Goal: Entertainment & Leisure: Browse casually

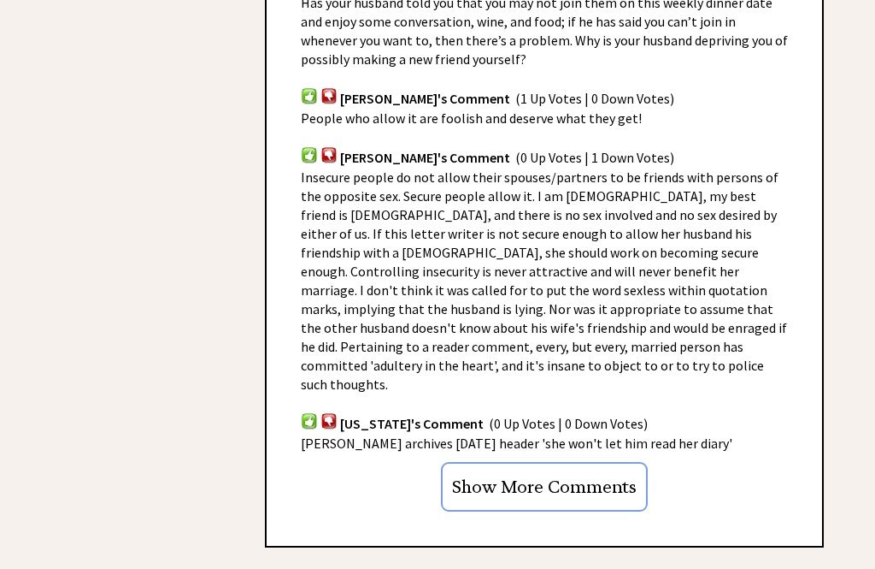
scroll to position [1050, 0]
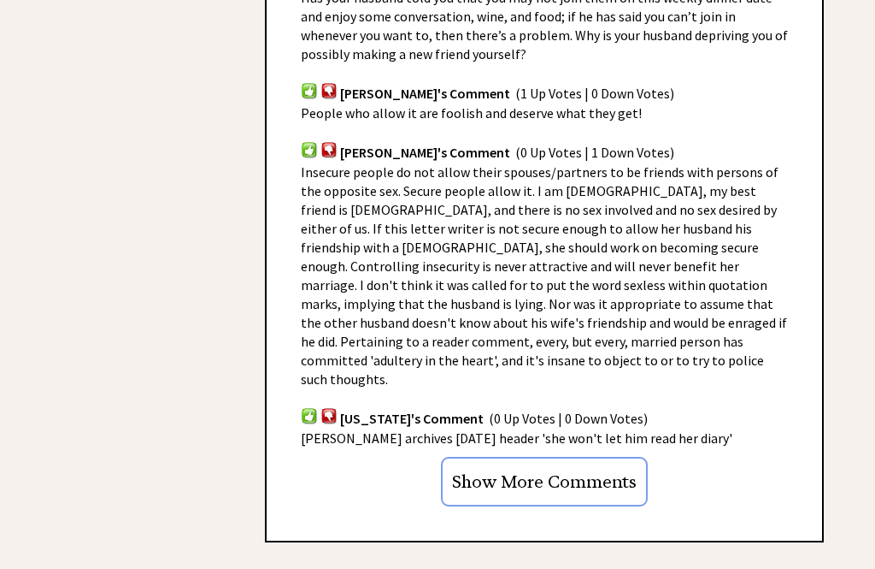
click at [480, 457] on input "Show More Comments" at bounding box center [544, 482] width 207 height 50
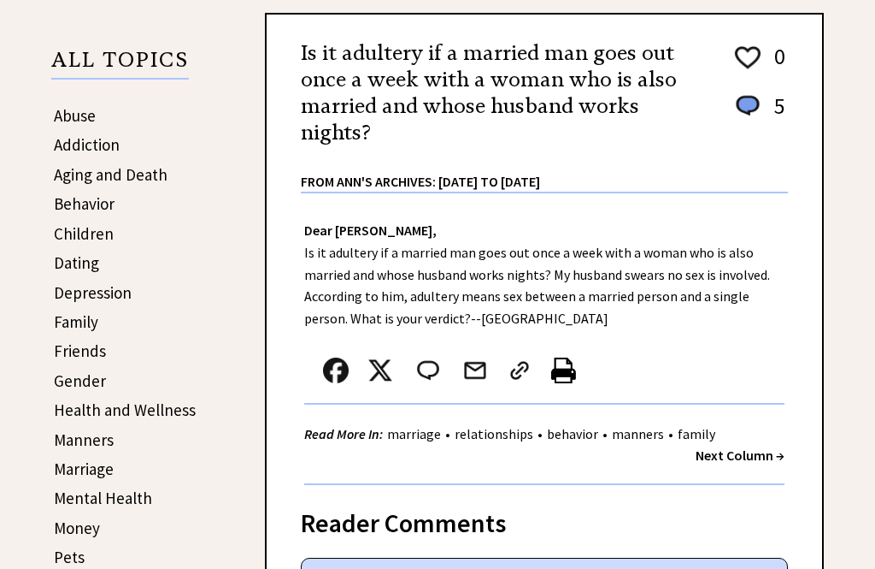
scroll to position [256, 0]
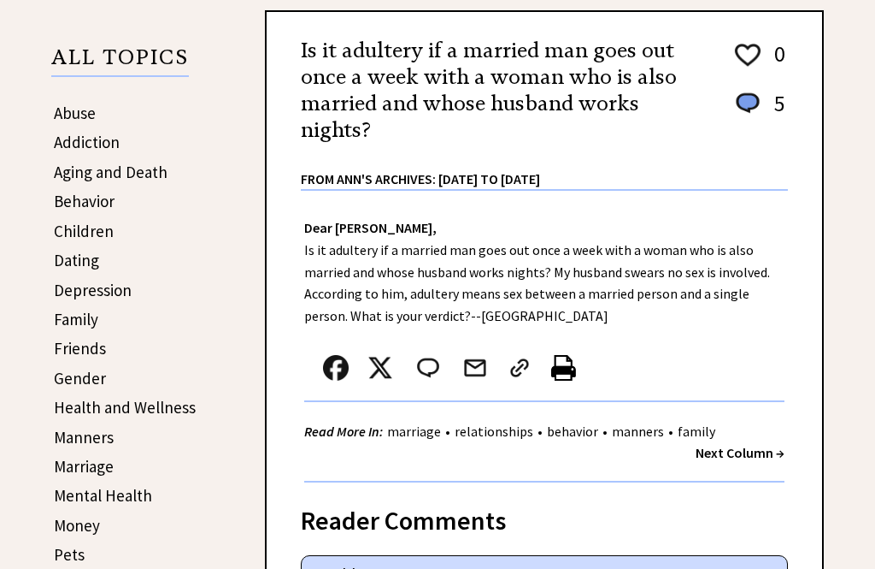
click at [726, 461] on strong "Next Column →" at bounding box center [740, 452] width 89 height 17
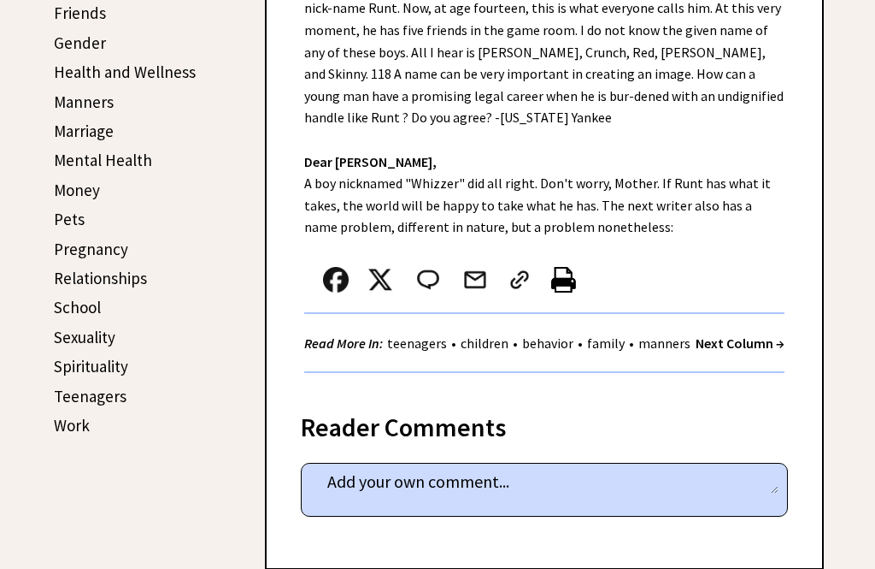
scroll to position [596, 0]
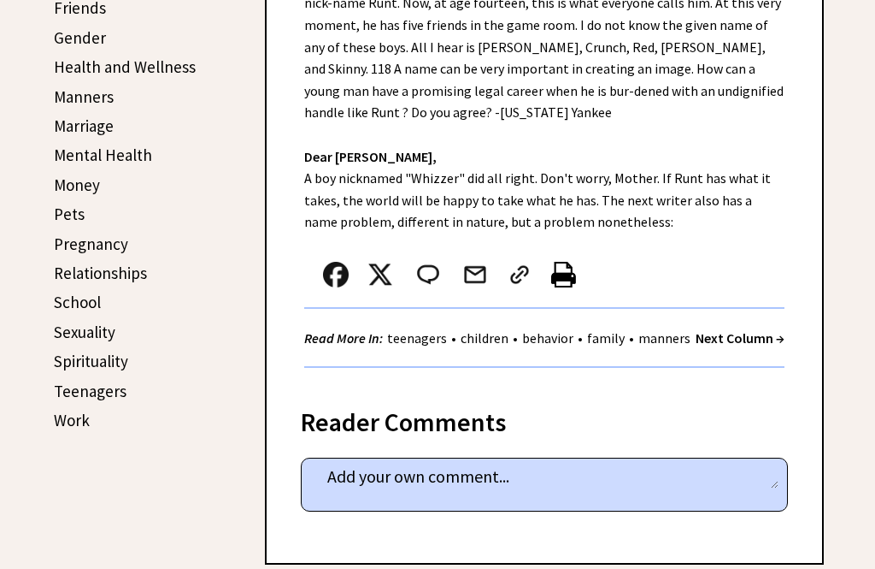
click at [726, 346] on strong "Next Column →" at bounding box center [740, 337] width 89 height 17
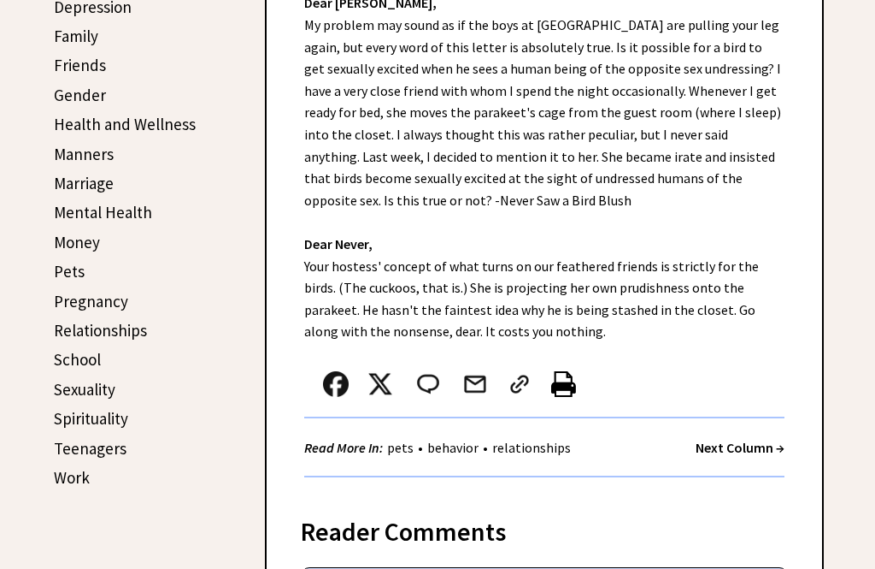
scroll to position [540, 0]
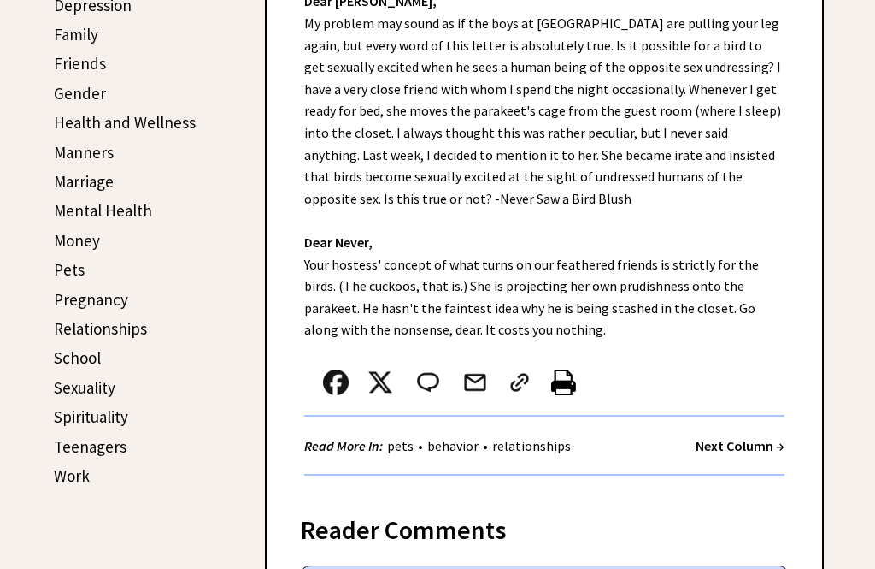
click at [275, 324] on div "Dear Ann Landers, My problem may sound as if the boys at Yale are pulling your …" at bounding box center [545, 228] width 556 height 528
click at [727, 437] on strong "Next Column →" at bounding box center [740, 445] width 89 height 17
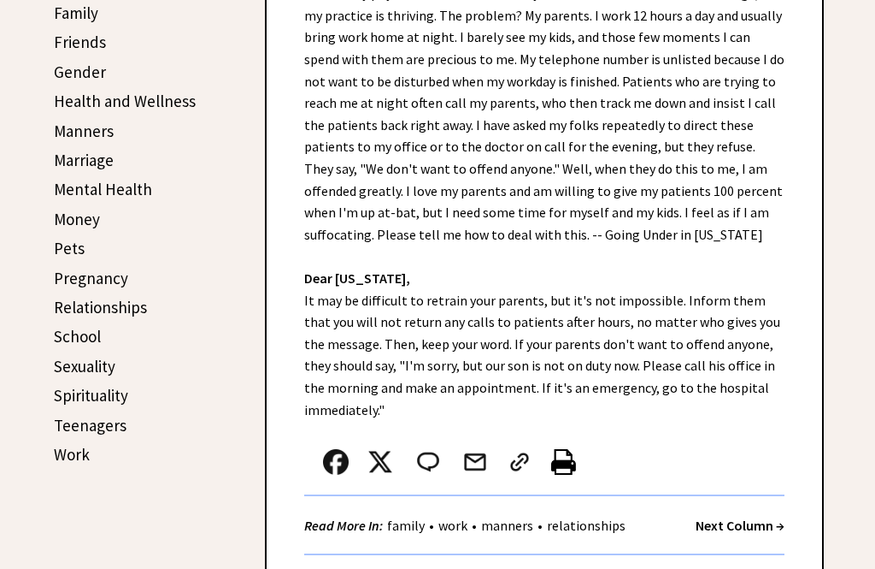
scroll to position [571, 0]
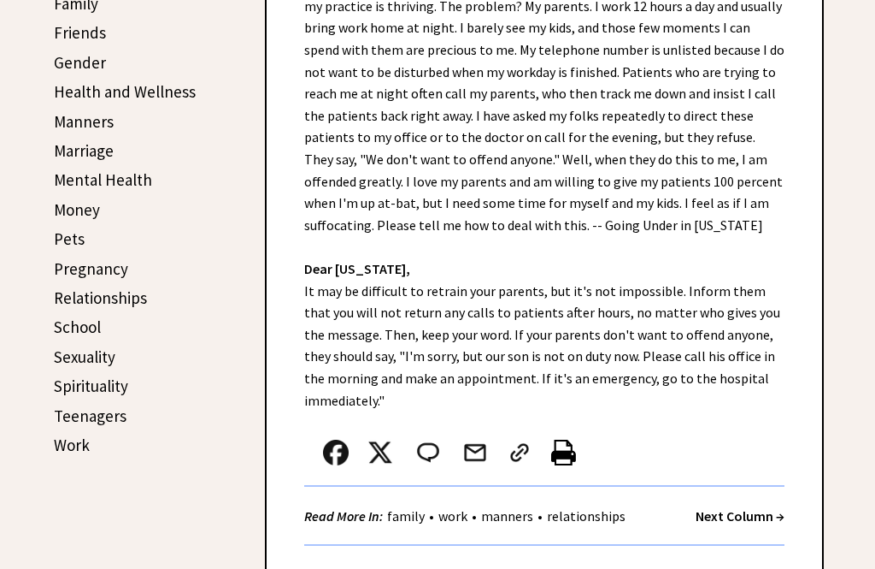
click at [721, 491] on div "Read More In: family • work • manners • relationships Next Column →" at bounding box center [544, 515] width 480 height 59
click at [720, 510] on strong "Next Column →" at bounding box center [740, 515] width 89 height 17
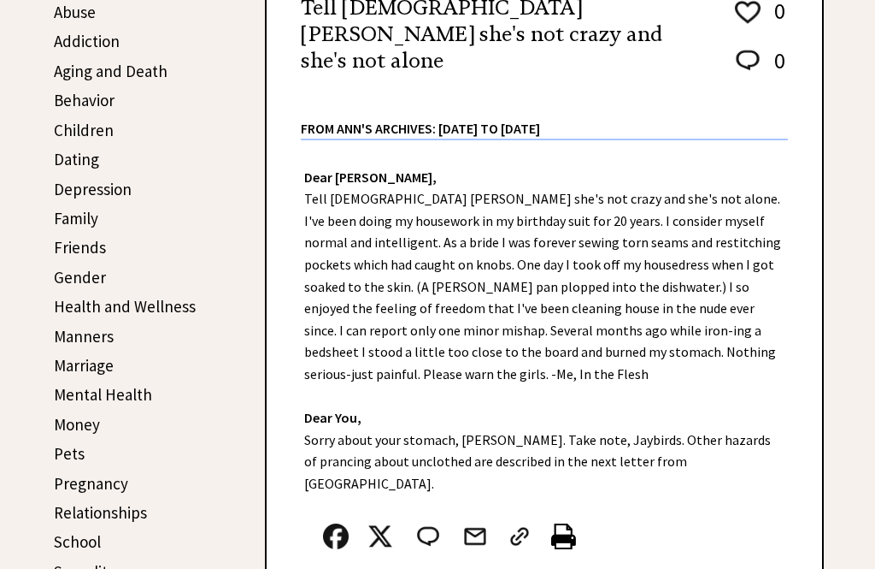
scroll to position [357, 0]
click at [70, 254] on link "Friends" at bounding box center [80, 247] width 52 height 21
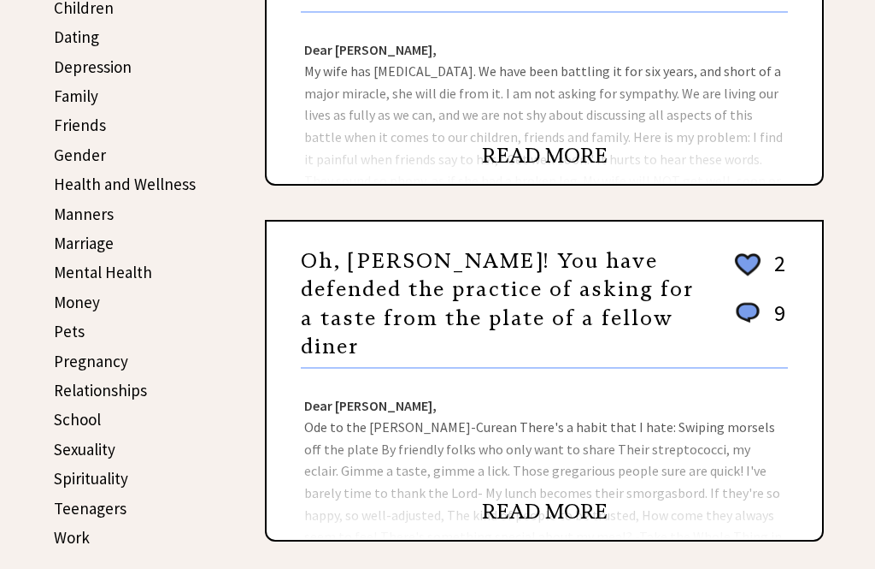
scroll to position [479, 0]
click at [74, 130] on link "Friends" at bounding box center [80, 125] width 52 height 21
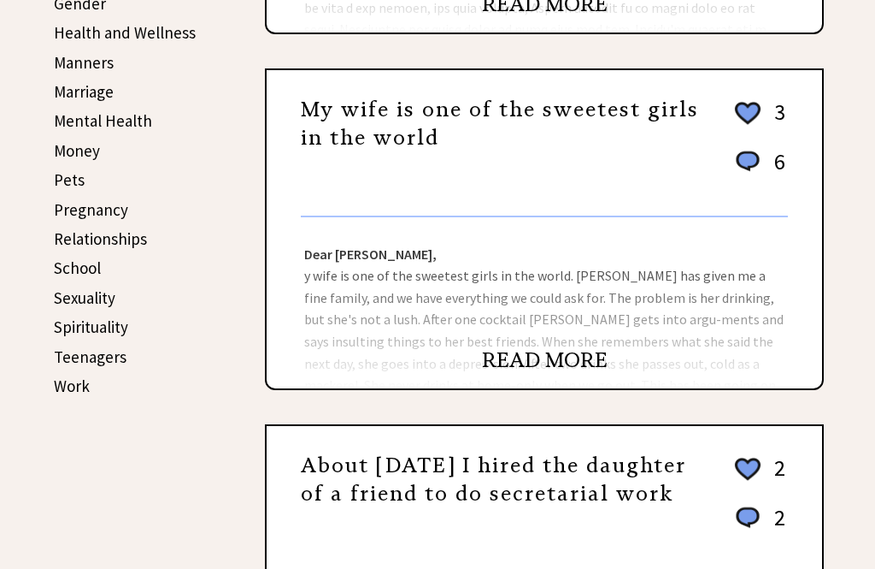
scroll to position [630, 0]
click at [545, 368] on link "READ MORE" at bounding box center [545, 360] width 126 height 26
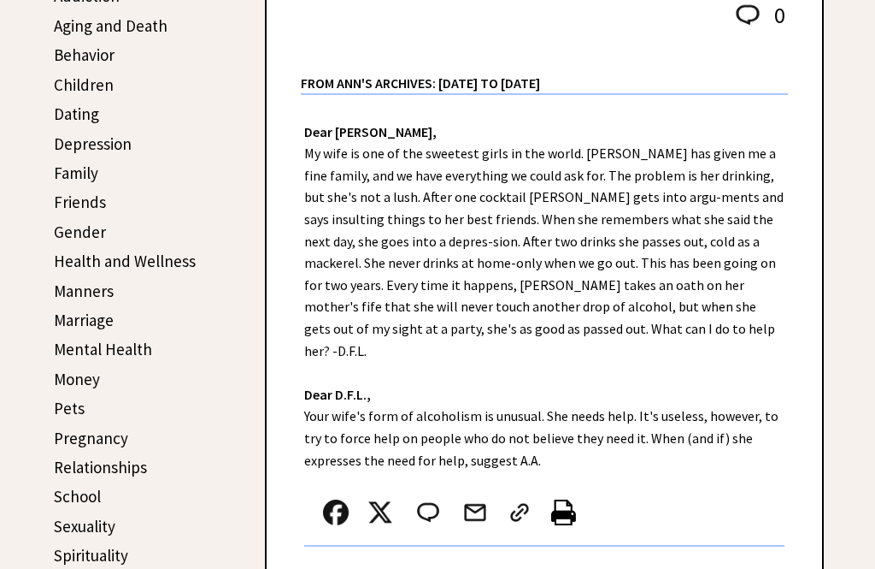
scroll to position [402, 0]
click at [733, 567] on strong "Next Column →" at bounding box center [740, 575] width 89 height 17
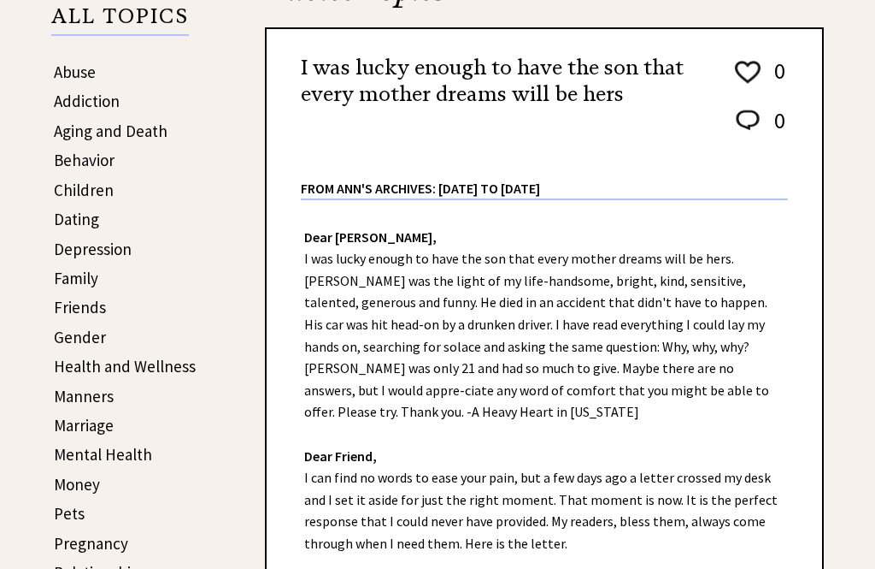
scroll to position [303, 0]
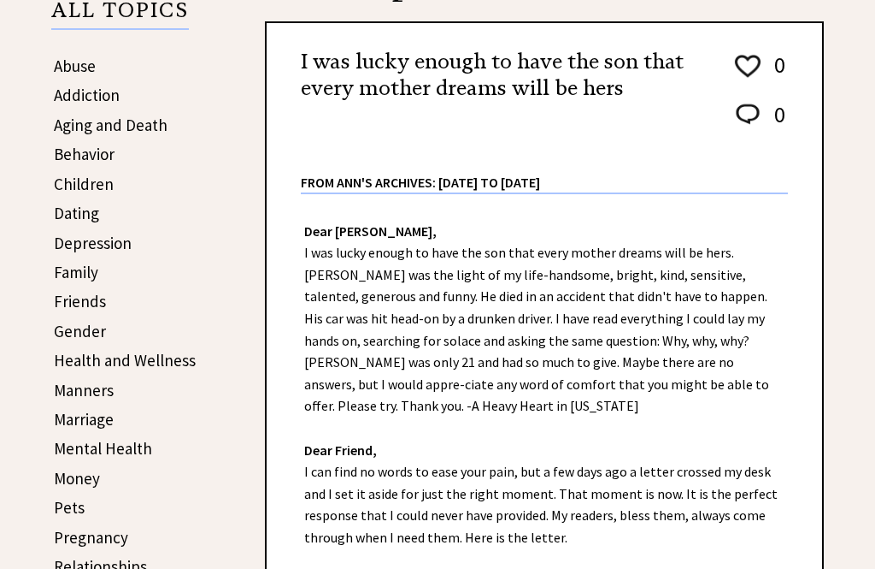
click at [60, 210] on link "Dating" at bounding box center [76, 213] width 45 height 21
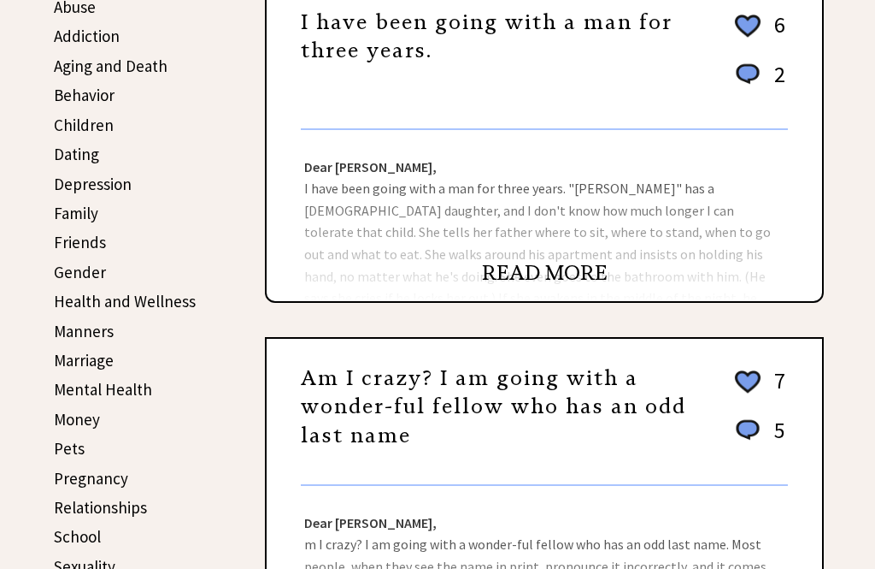
scroll to position [360, 0]
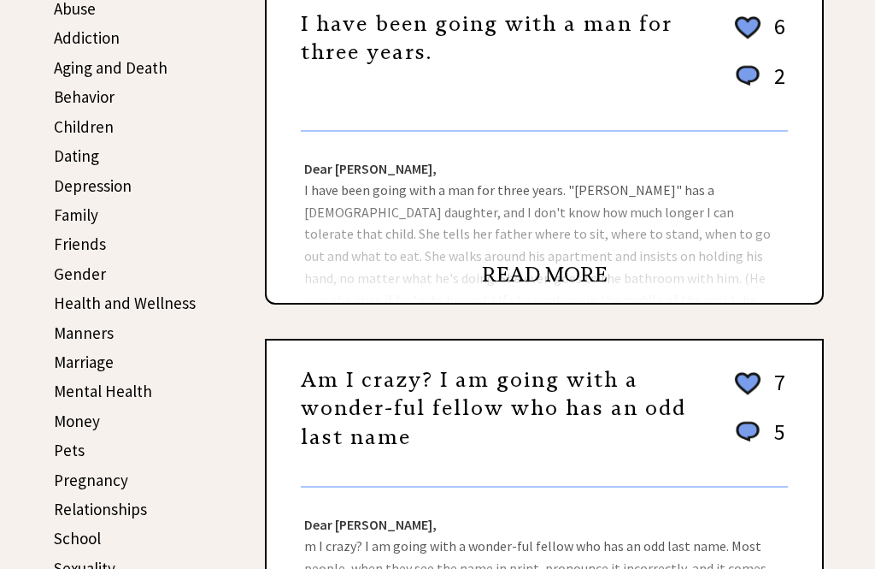
click at [65, 368] on link "Marriage" at bounding box center [84, 361] width 60 height 21
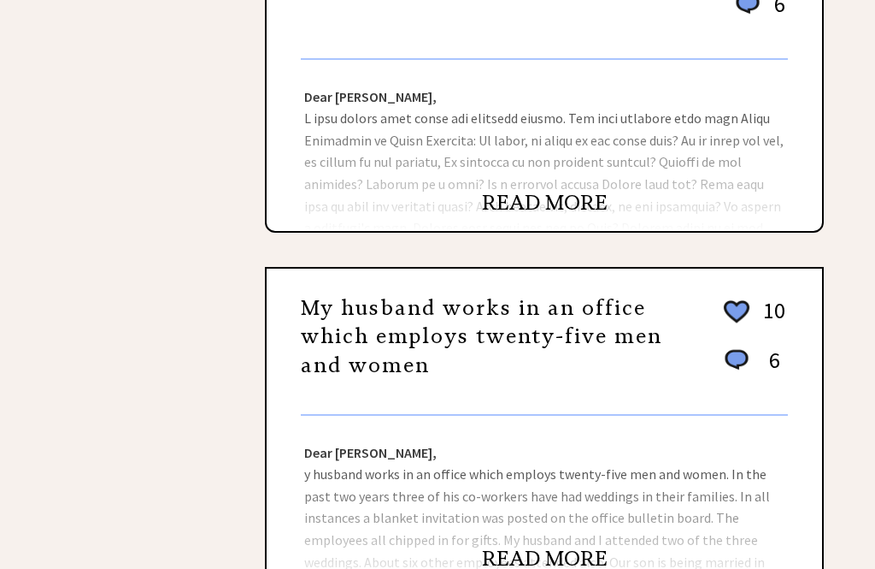
scroll to position [477, 0]
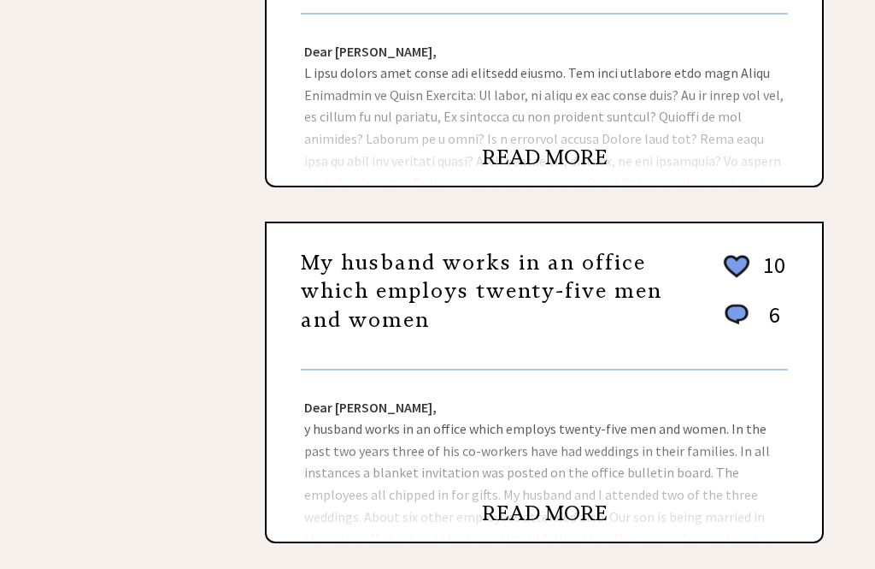
click at [531, 509] on link "READ MORE" at bounding box center [545, 513] width 126 height 26
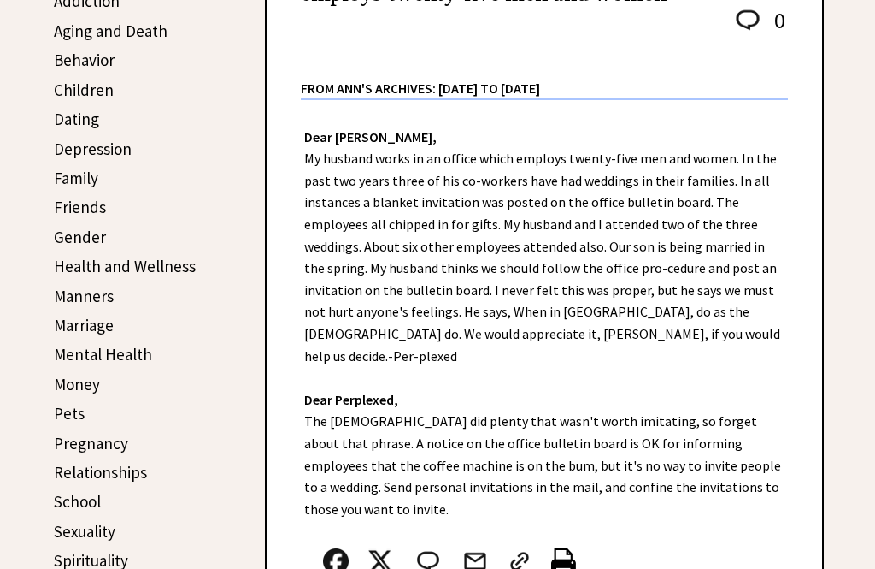
scroll to position [397, 0]
click at [71, 382] on link "Money" at bounding box center [77, 384] width 46 height 21
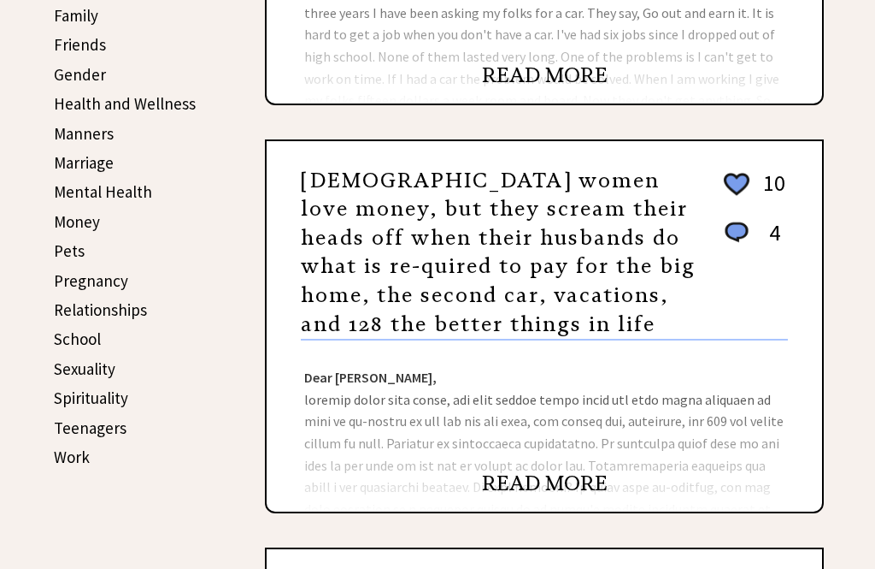
scroll to position [540, 0]
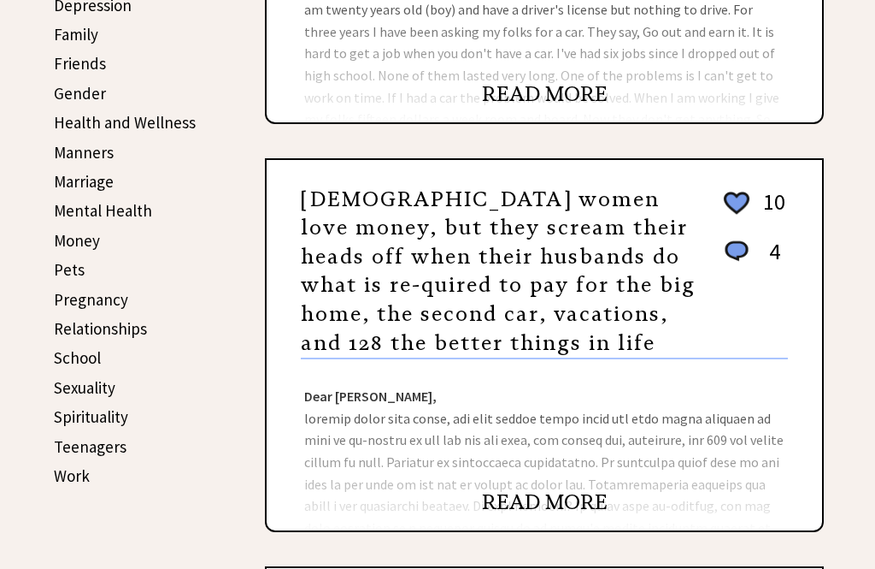
click at [79, 243] on link "Money" at bounding box center [77, 240] width 46 height 21
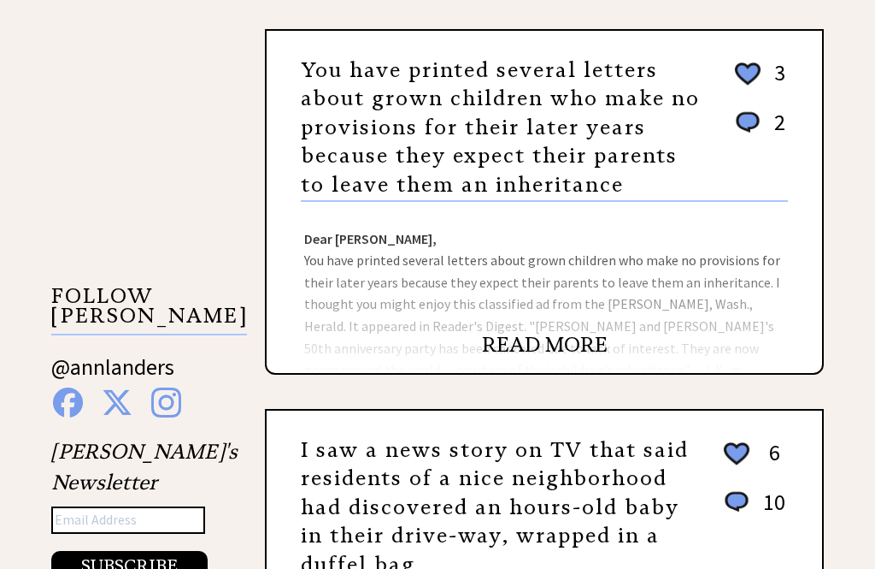
scroll to position [1381, 0]
click at [511, 346] on link "READ MORE" at bounding box center [545, 345] width 126 height 26
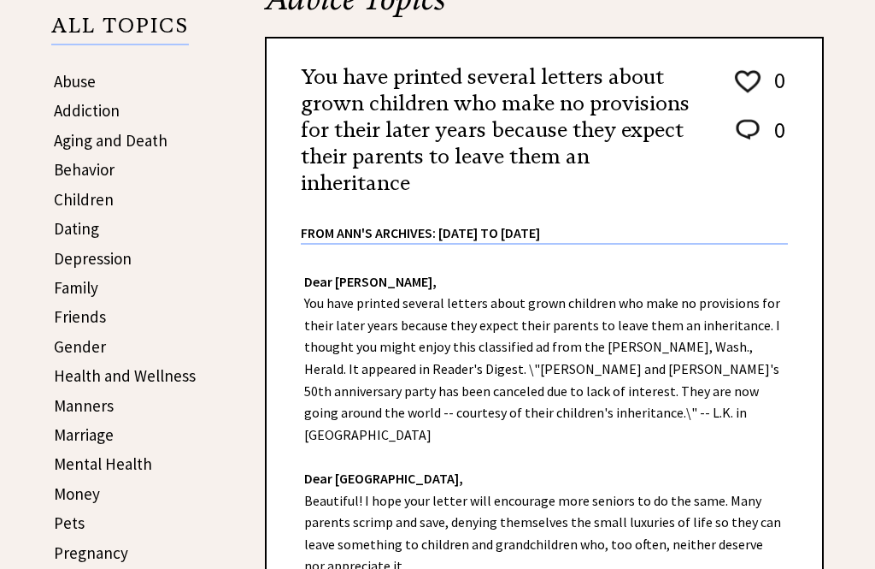
scroll to position [287, 0]
click at [69, 197] on link "Children" at bounding box center [84, 199] width 60 height 21
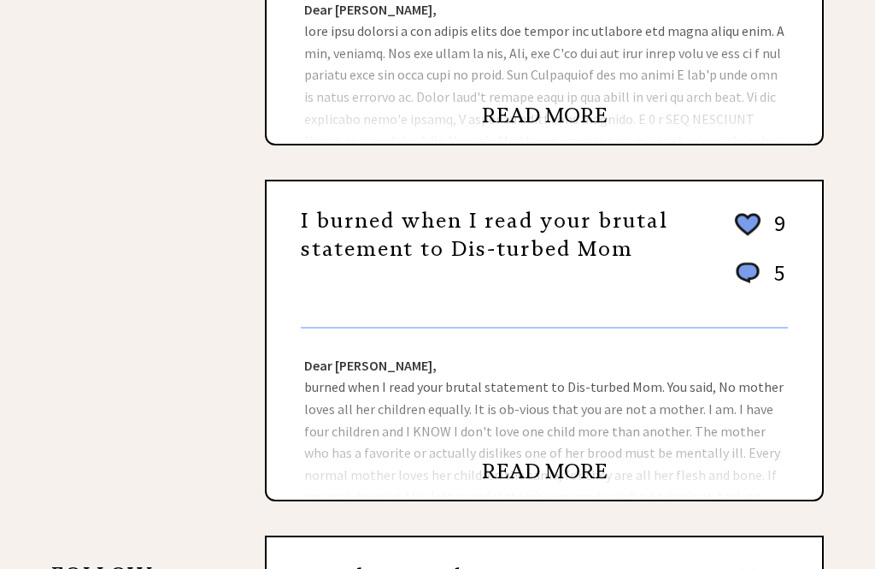
scroll to position [1230, 0]
click at [551, 484] on link "READ MORE" at bounding box center [545, 471] width 126 height 26
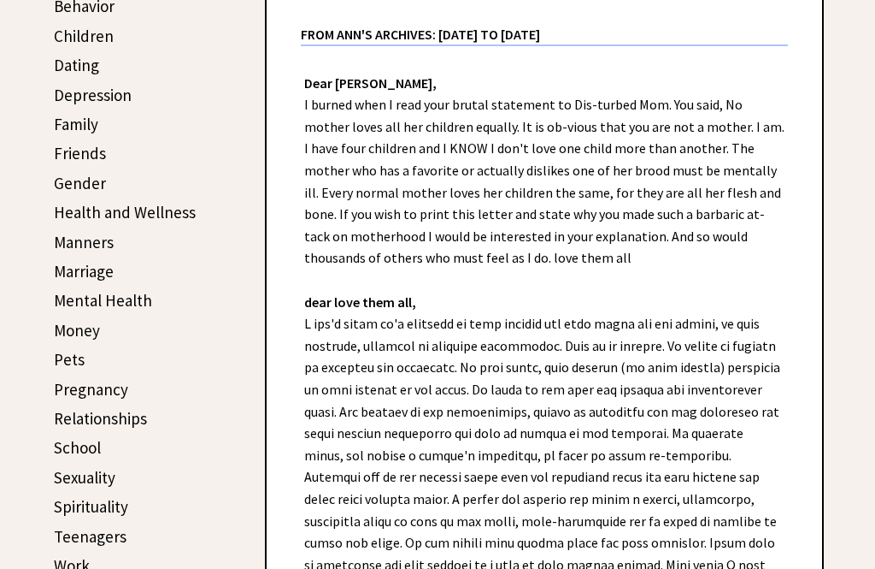
scroll to position [448, 0]
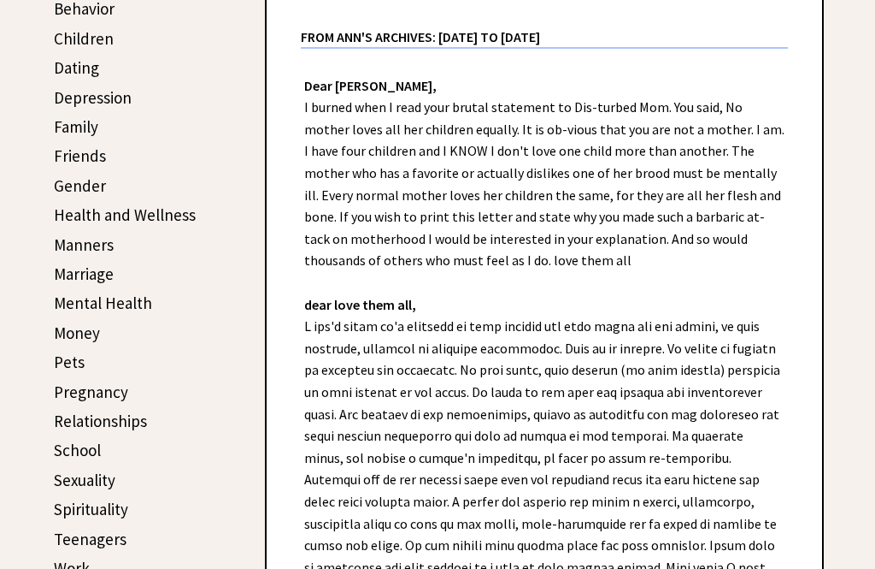
click at [80, 426] on link "Relationships" at bounding box center [100, 420] width 93 height 21
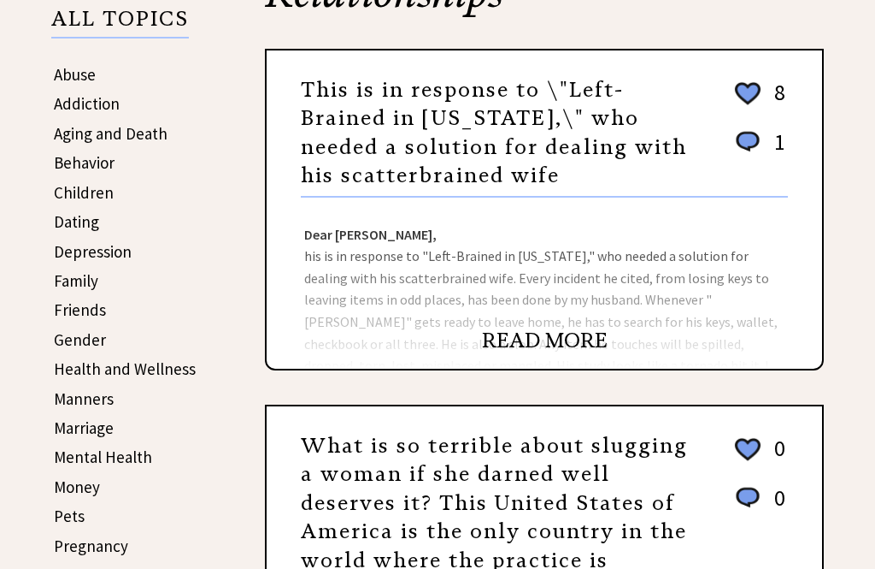
scroll to position [294, 0]
click at [68, 280] on link "Family" at bounding box center [76, 280] width 44 height 21
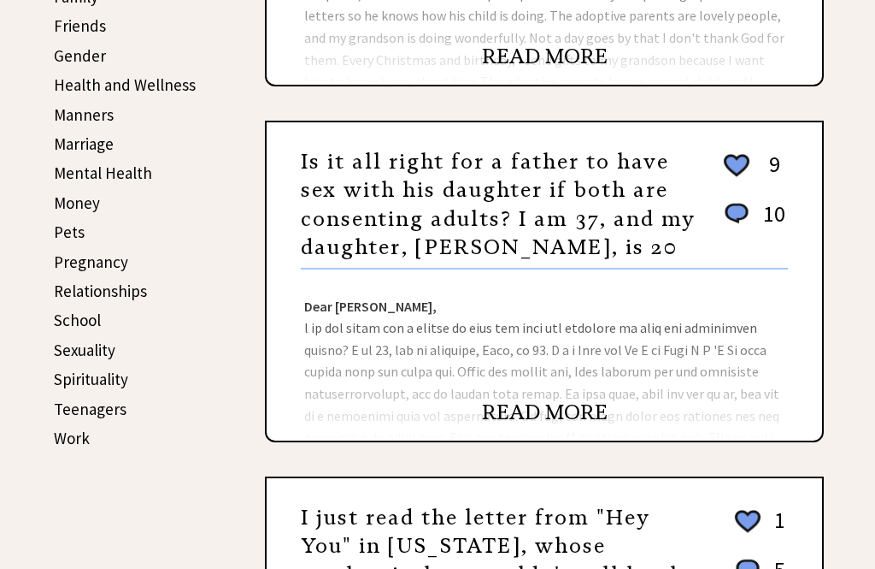
scroll to position [575, 0]
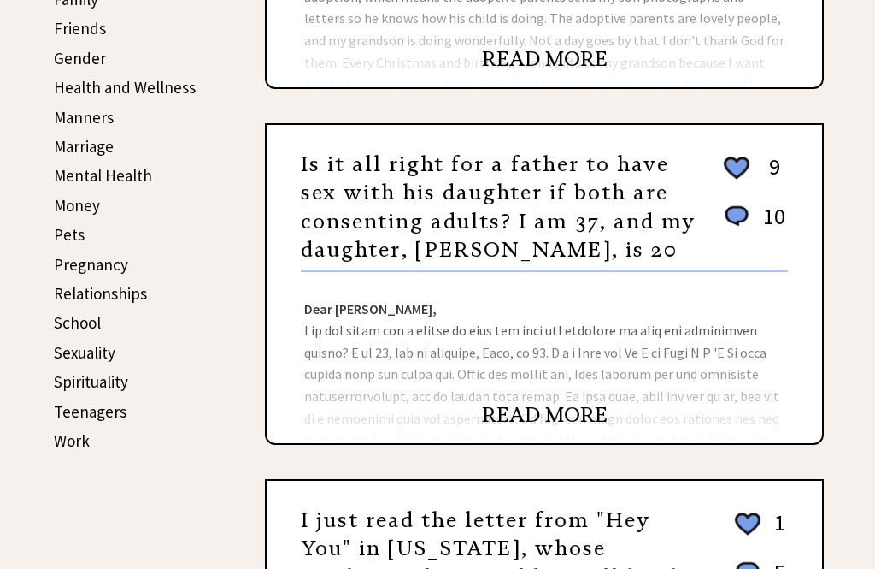
click at [502, 427] on link "READ MORE" at bounding box center [545, 415] width 126 height 26
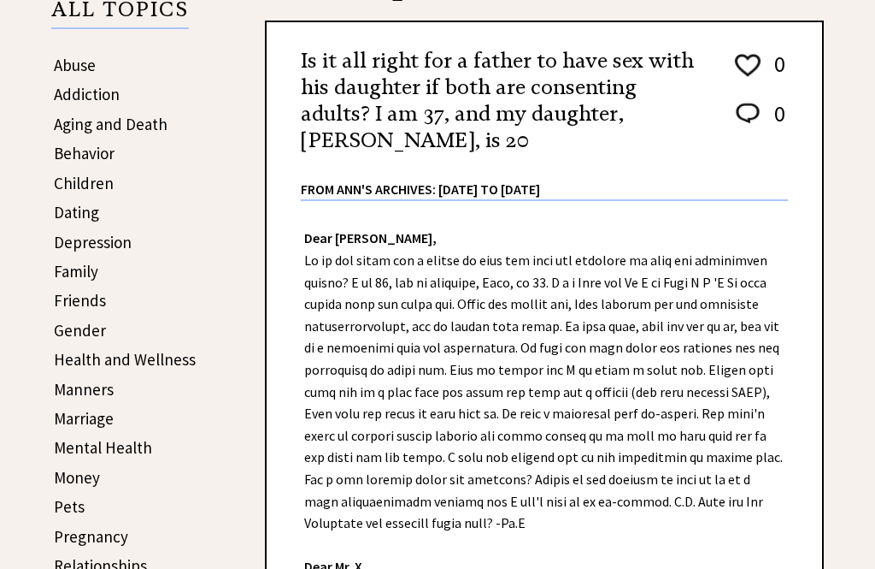
scroll to position [304, 0]
click at [74, 305] on link "Friends" at bounding box center [80, 300] width 52 height 21
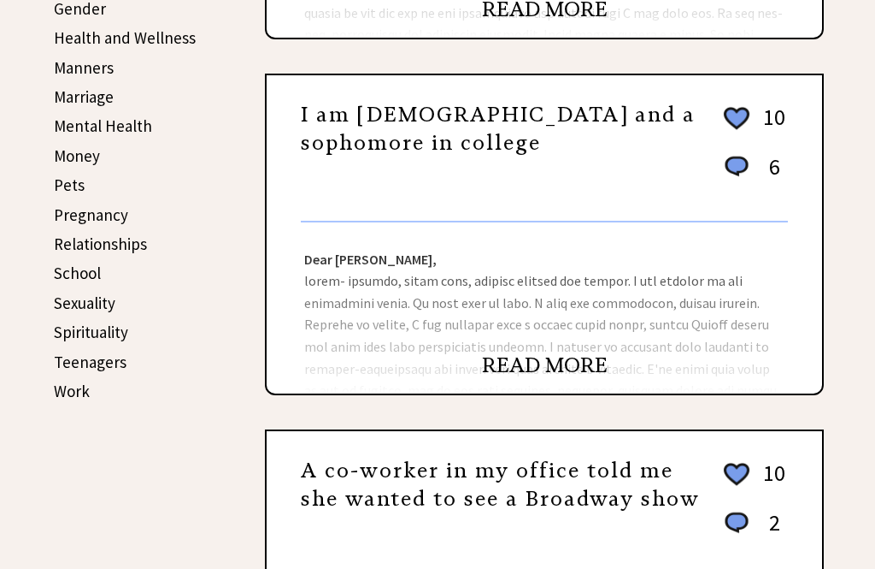
scroll to position [623, 0]
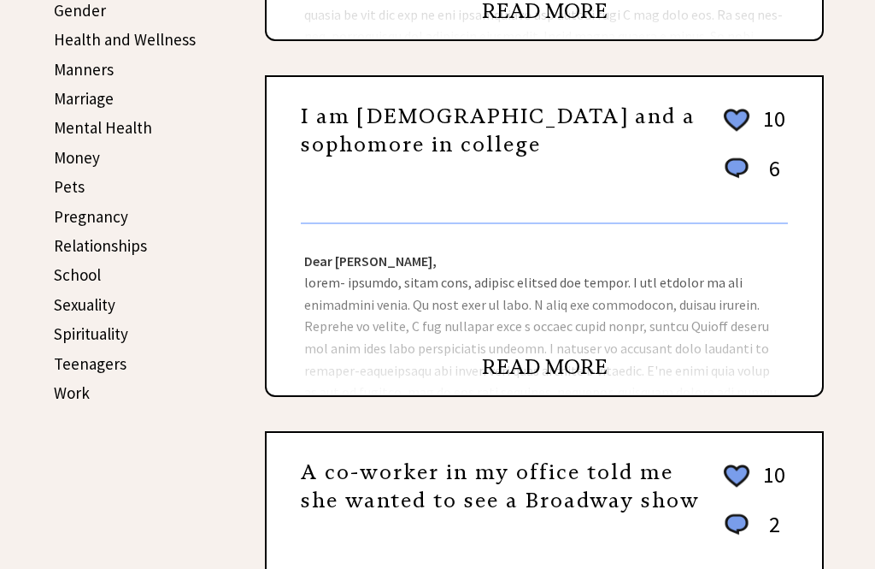
click at [519, 380] on link "READ MORE" at bounding box center [545, 367] width 126 height 26
